Goal: Task Accomplishment & Management: Manage account settings

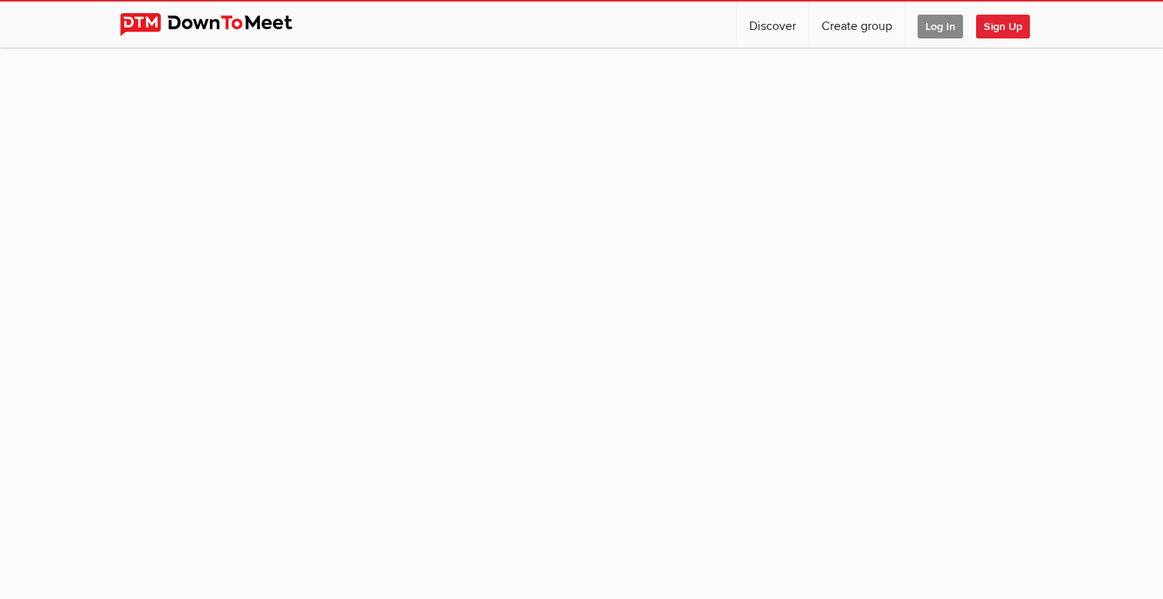
click at [937, 30] on span "Log In" at bounding box center [940, 27] width 45 height 24
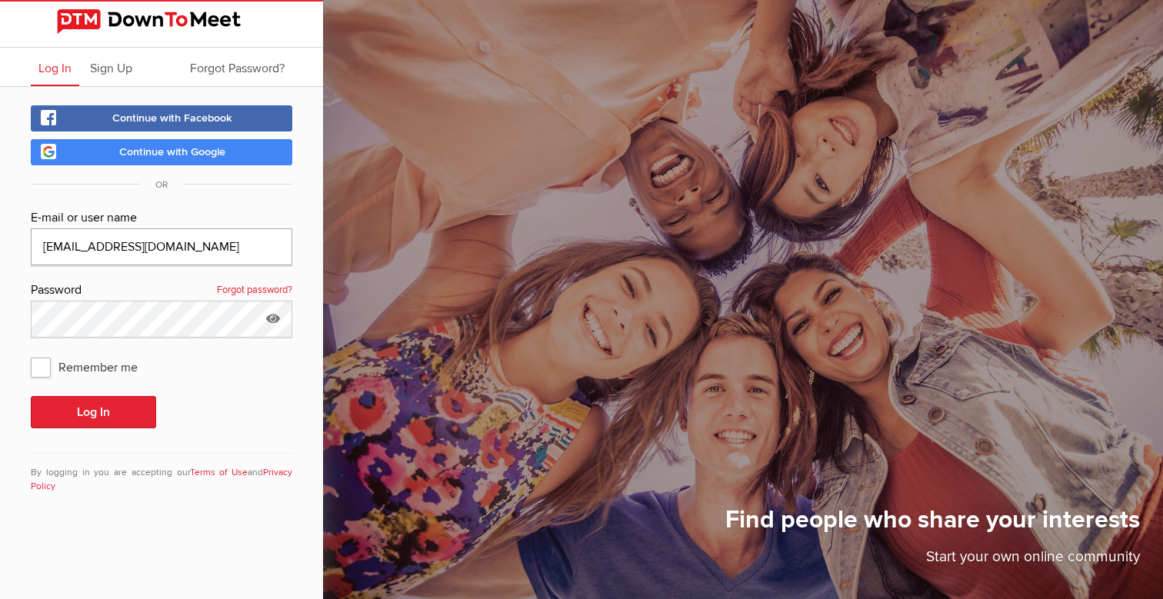
type input "[EMAIL_ADDRESS][DOMAIN_NAME]"
click at [43, 369] on span "Remember me" at bounding box center [92, 367] width 122 height 28
click at [31, 353] on input "Remember me" at bounding box center [30, 352] width 1 height 1
checkbox input "true"
click at [92, 408] on button "Log In" at bounding box center [93, 412] width 125 height 32
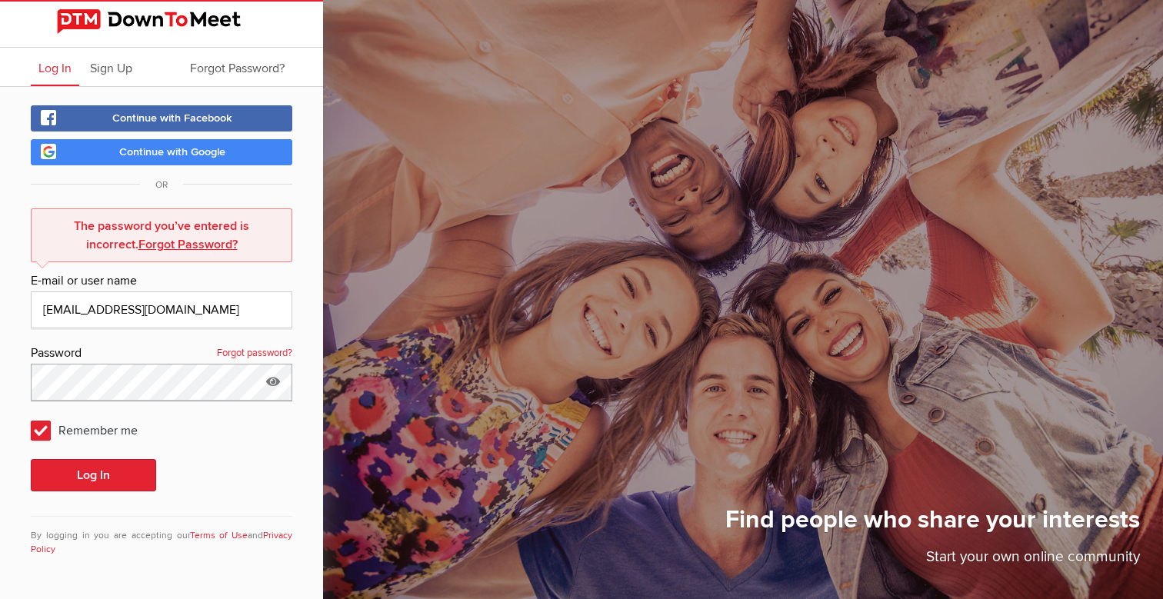
click at [93, 475] on button "Log In" at bounding box center [93, 475] width 125 height 32
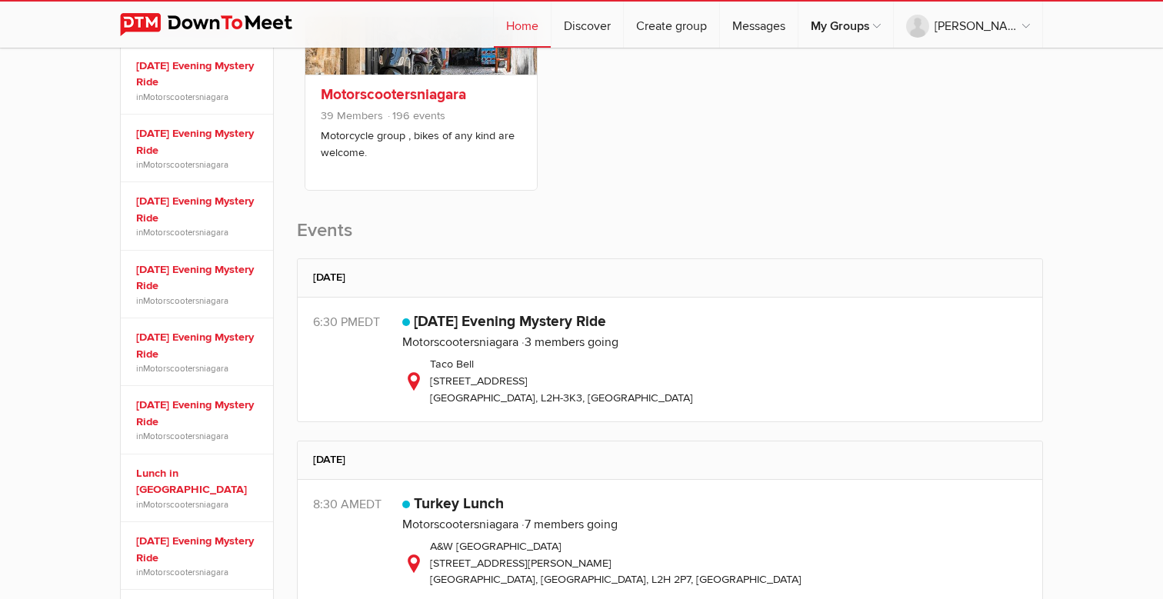
scroll to position [327, 0]
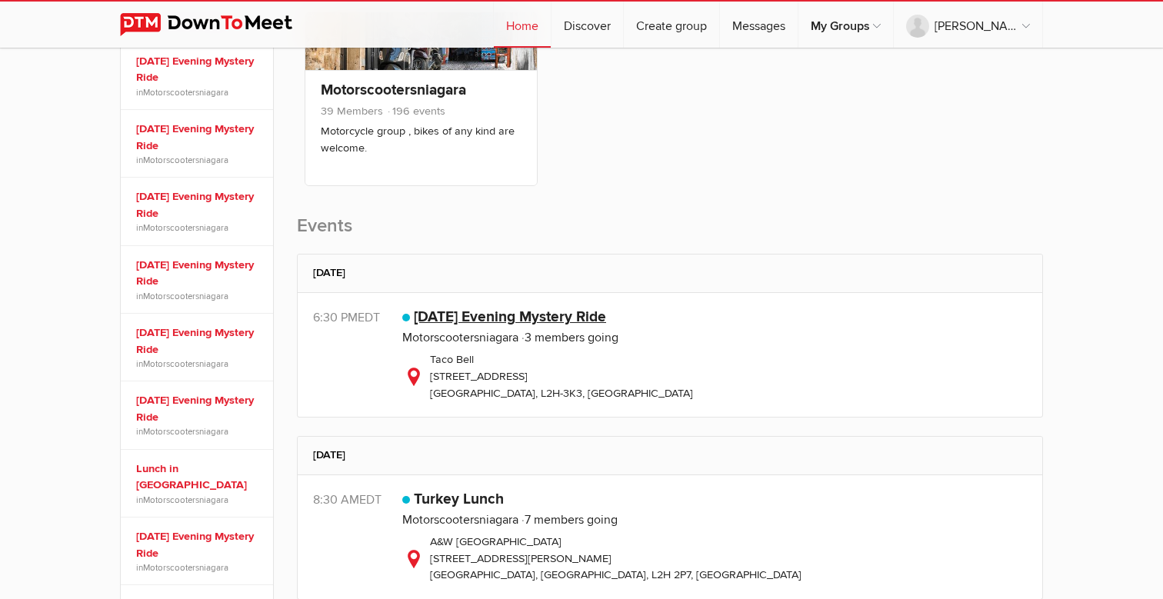
click at [462, 318] on link "[DATE] Evening Mystery Ride" at bounding box center [510, 317] width 192 height 18
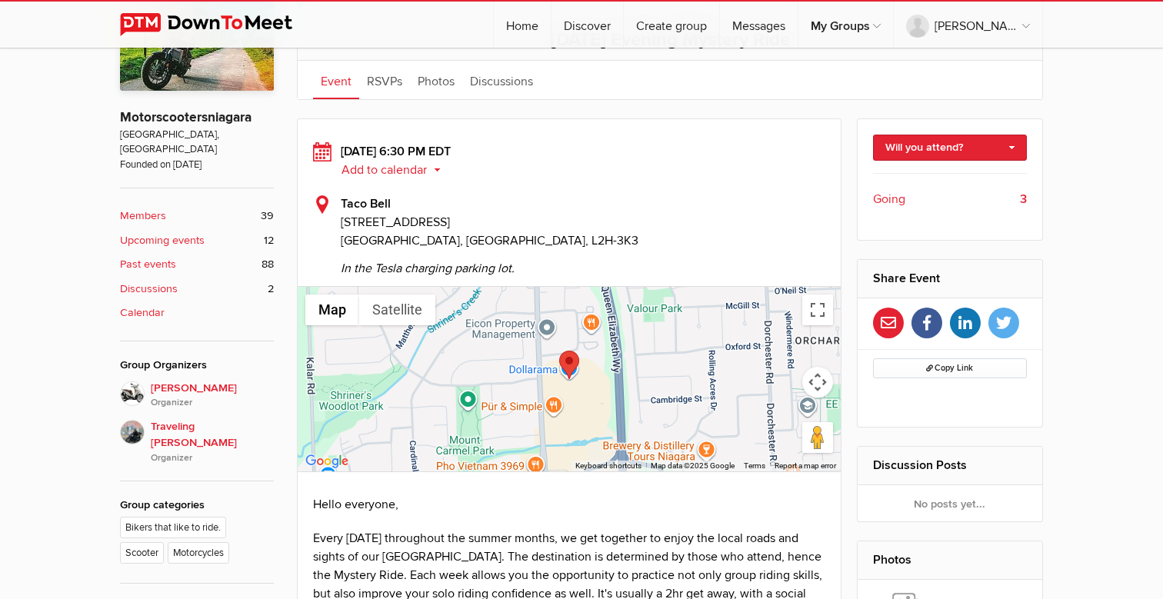
scroll to position [392, 0]
click at [1014, 144] on link "Will you attend?" at bounding box center [950, 148] width 155 height 26
click at [941, 202] on link "Not going" at bounding box center [950, 203] width 153 height 23
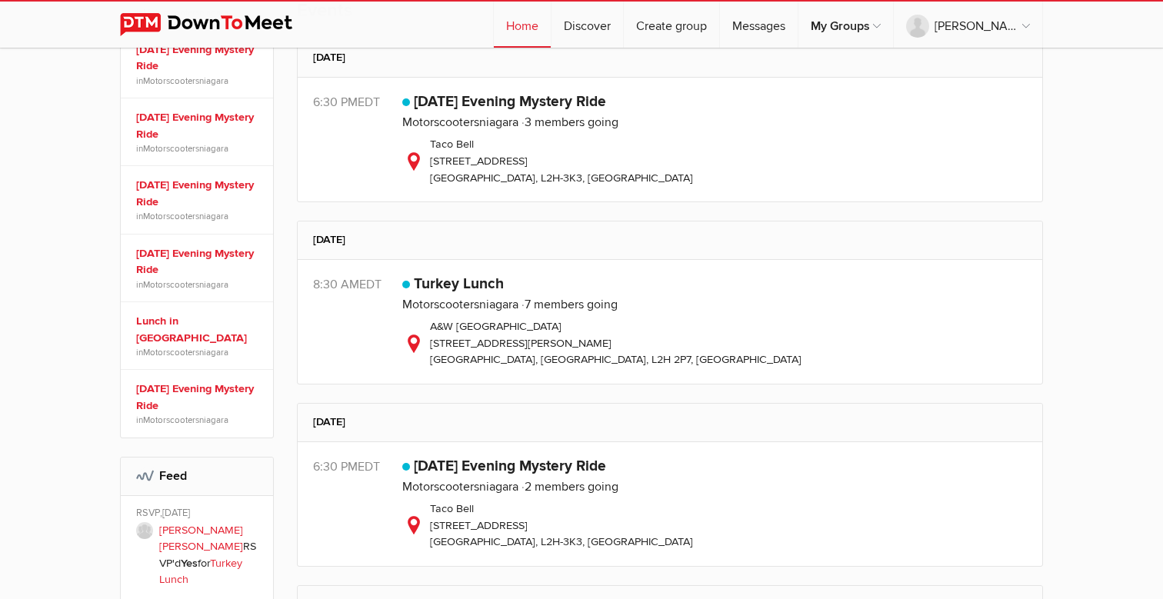
scroll to position [540, 0]
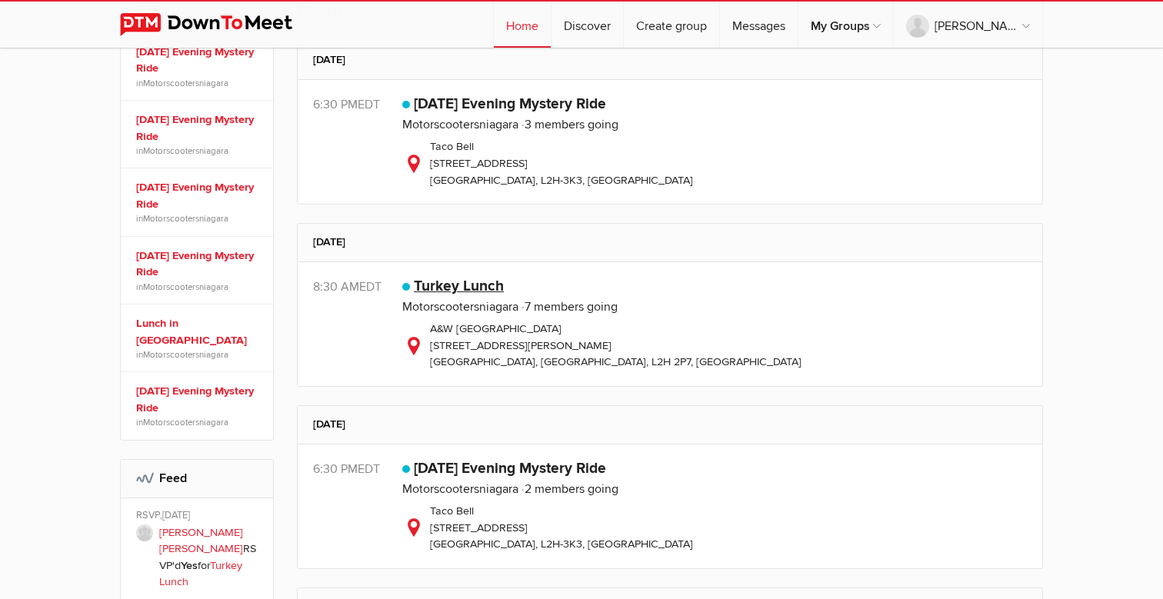
click at [444, 287] on link "Turkey Lunch" at bounding box center [459, 286] width 90 height 18
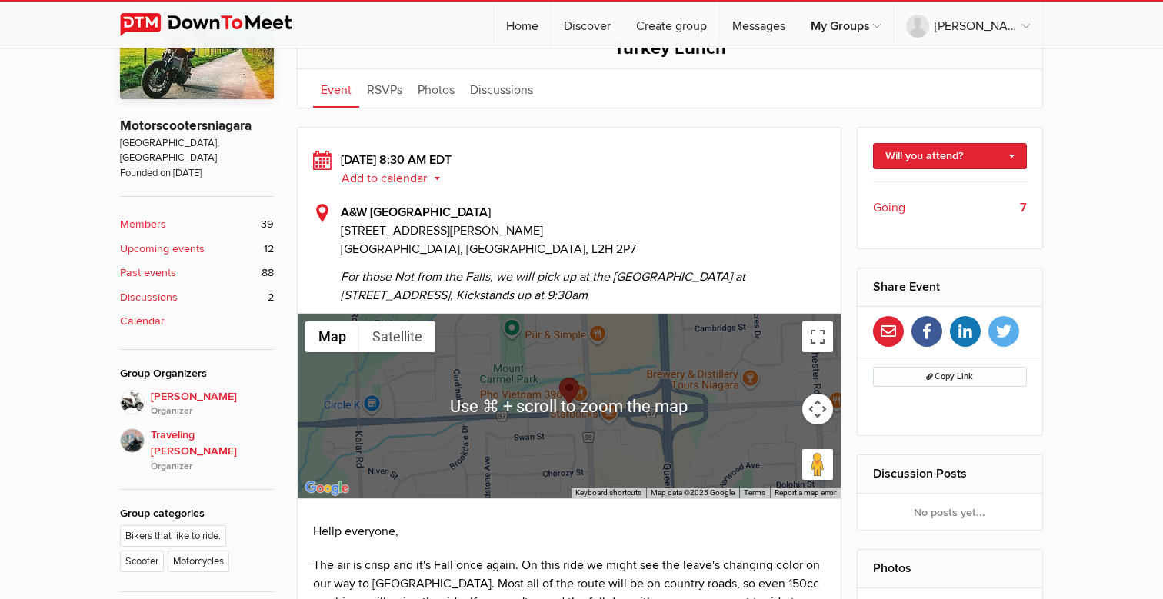
scroll to position [378, 0]
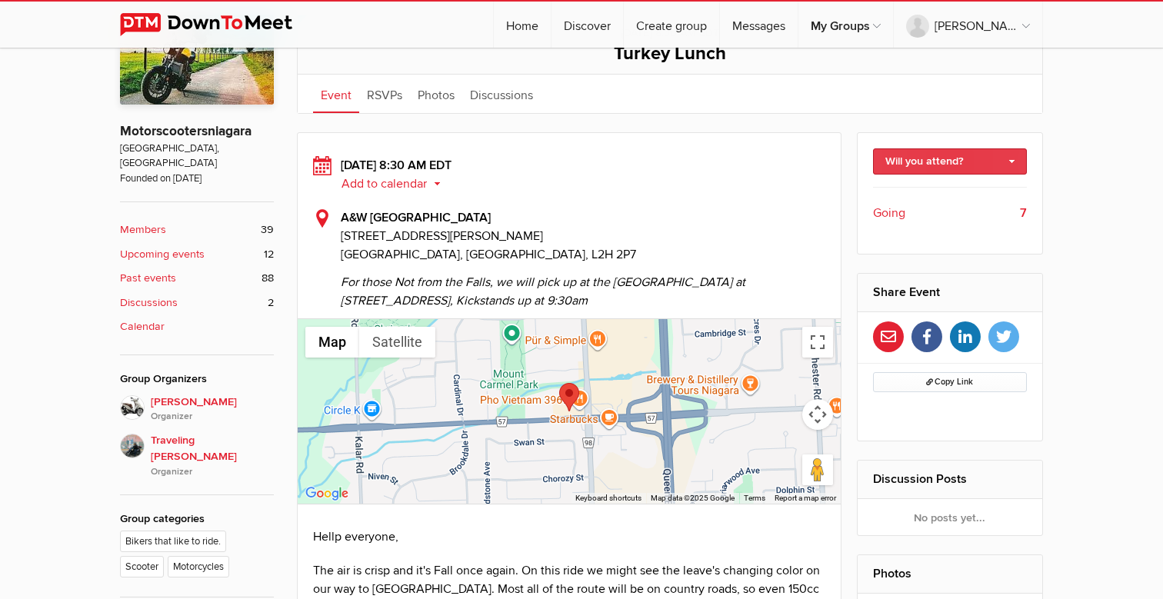
click at [1014, 160] on link "Will you attend?" at bounding box center [950, 161] width 155 height 26
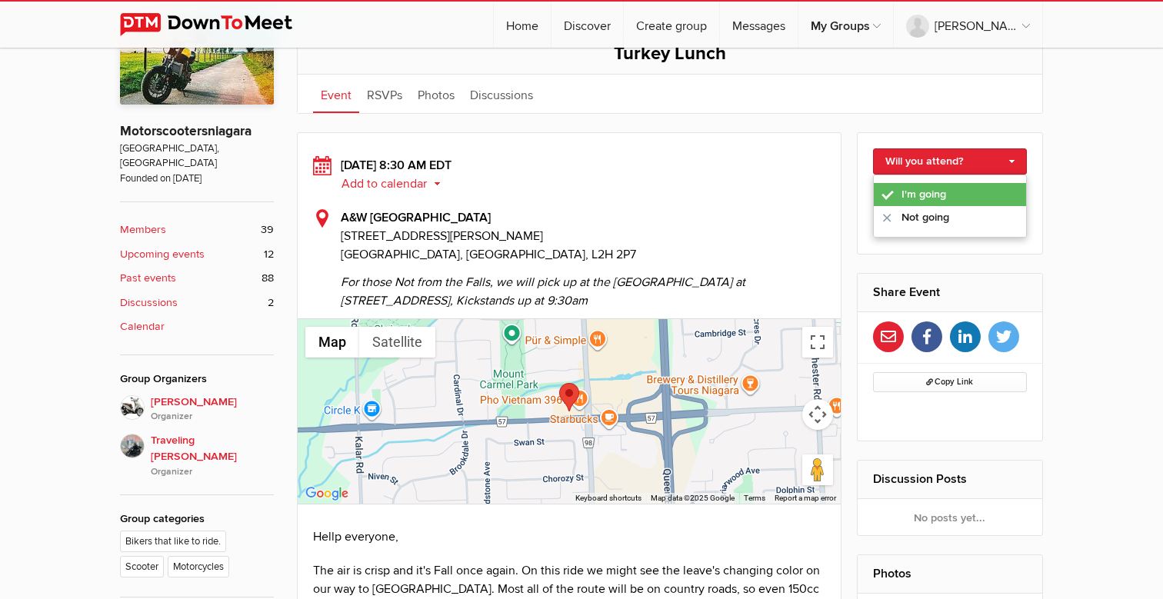
click at [936, 190] on link "I'm going" at bounding box center [950, 194] width 153 height 23
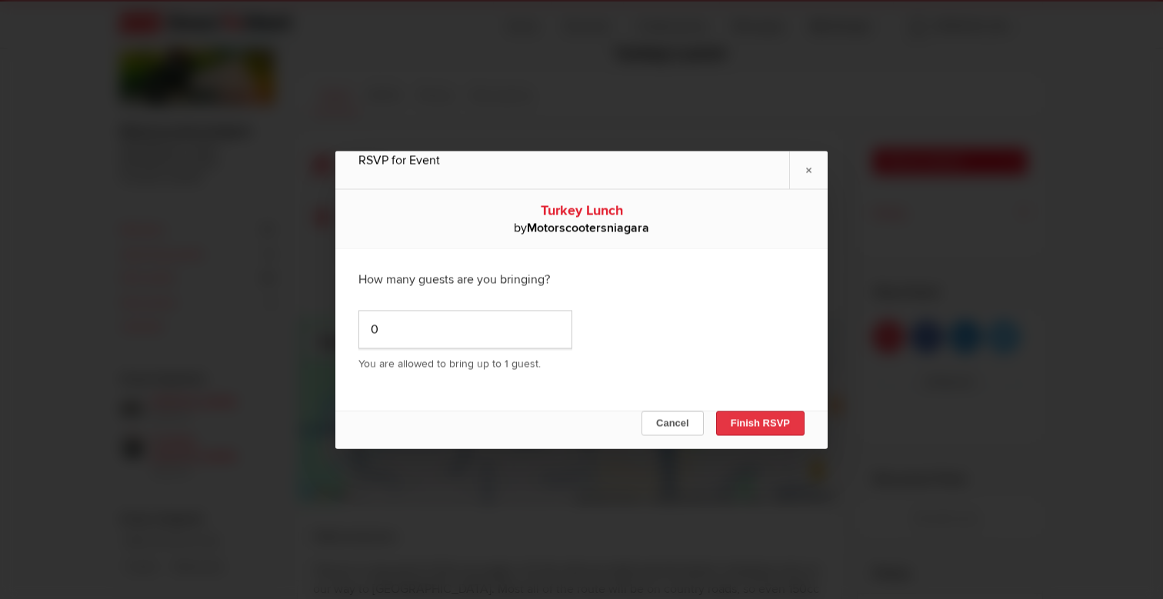
click at [751, 421] on button "Finish RSVP" at bounding box center [760, 423] width 88 height 25
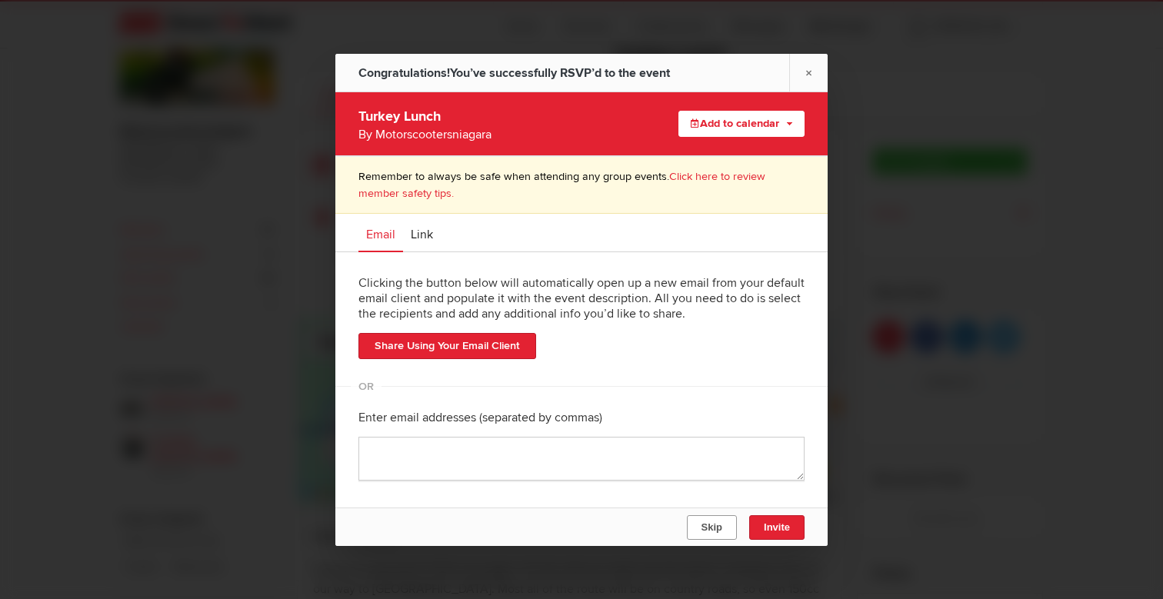
click at [707, 526] on span "Skip" at bounding box center [711, 528] width 21 height 12
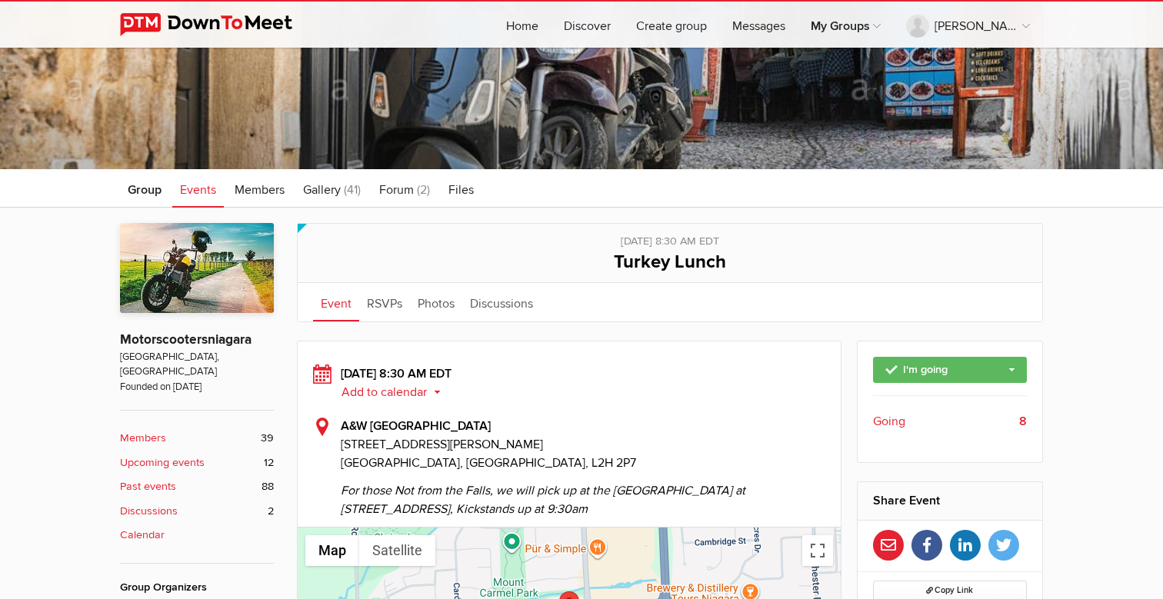
scroll to position [134, 0]
